Goal: Information Seeking & Learning: Understand process/instructions

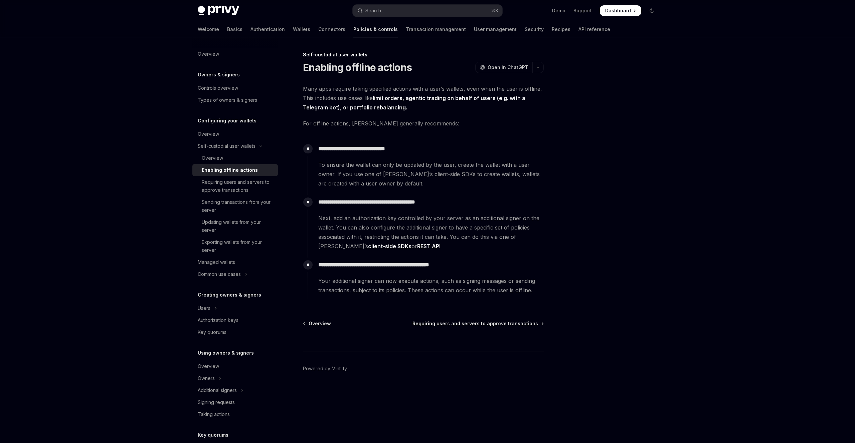
type textarea "*"
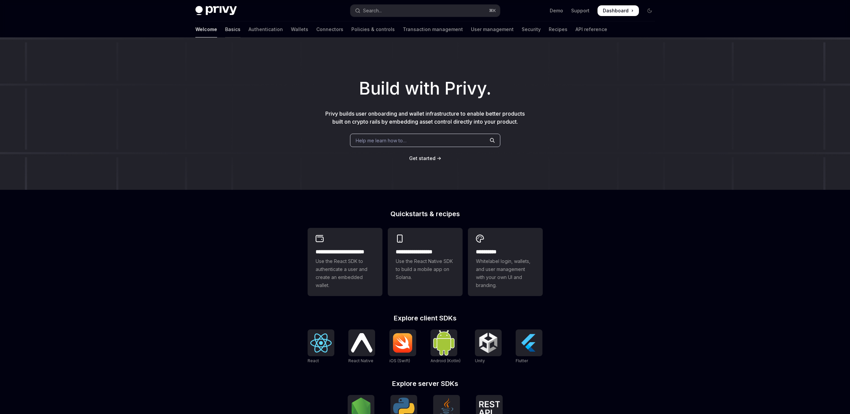
click at [225, 31] on link "Basics" at bounding box center [232, 29] width 15 height 16
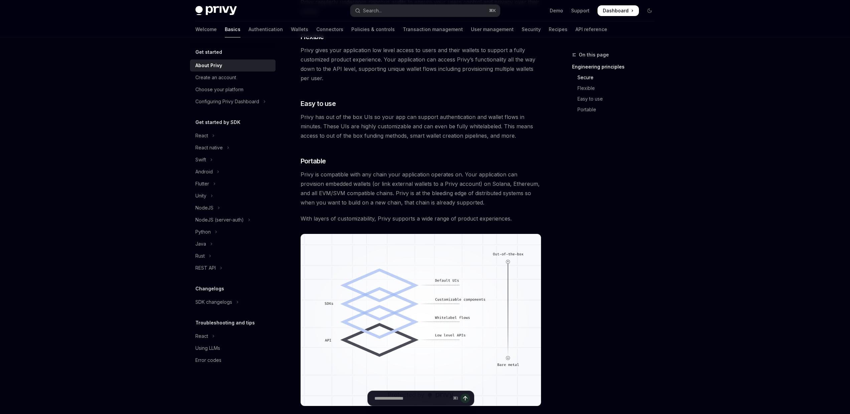
scroll to position [369, 0]
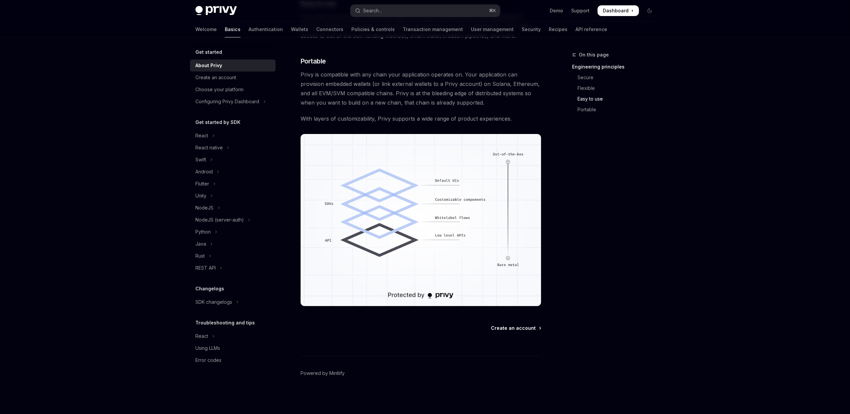
click at [536, 327] on link "Create an account" at bounding box center [516, 327] width 50 height 7
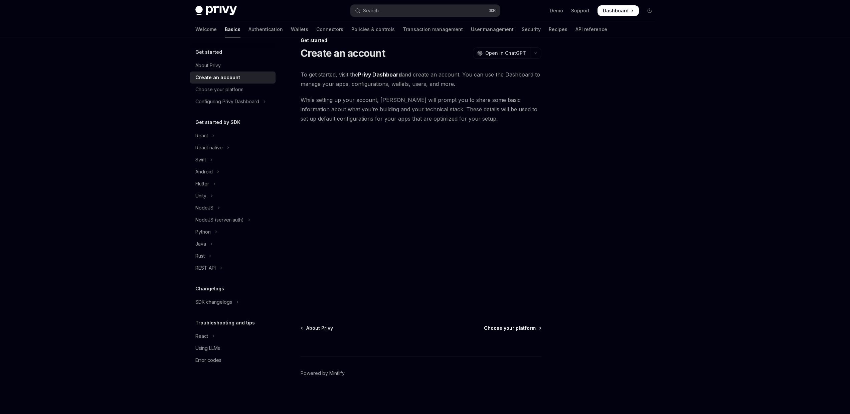
scroll to position [14, 0]
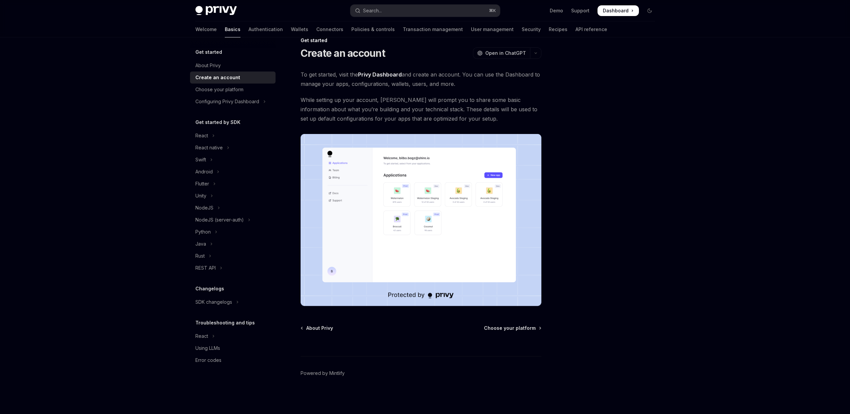
type textarea "*"
